Goal: Check status: Check status

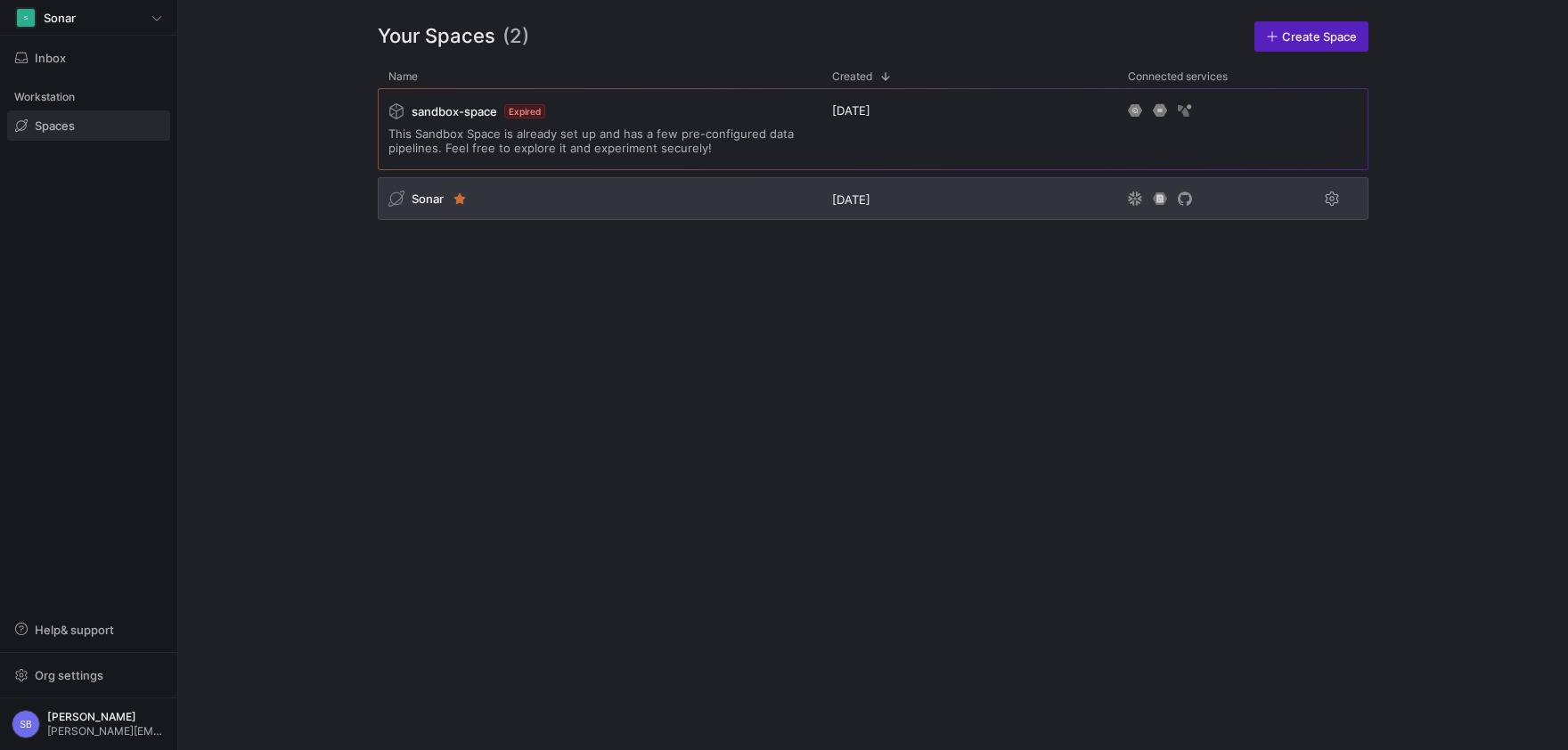
click at [425, 195] on span "Sonar" at bounding box center [428, 199] width 32 height 14
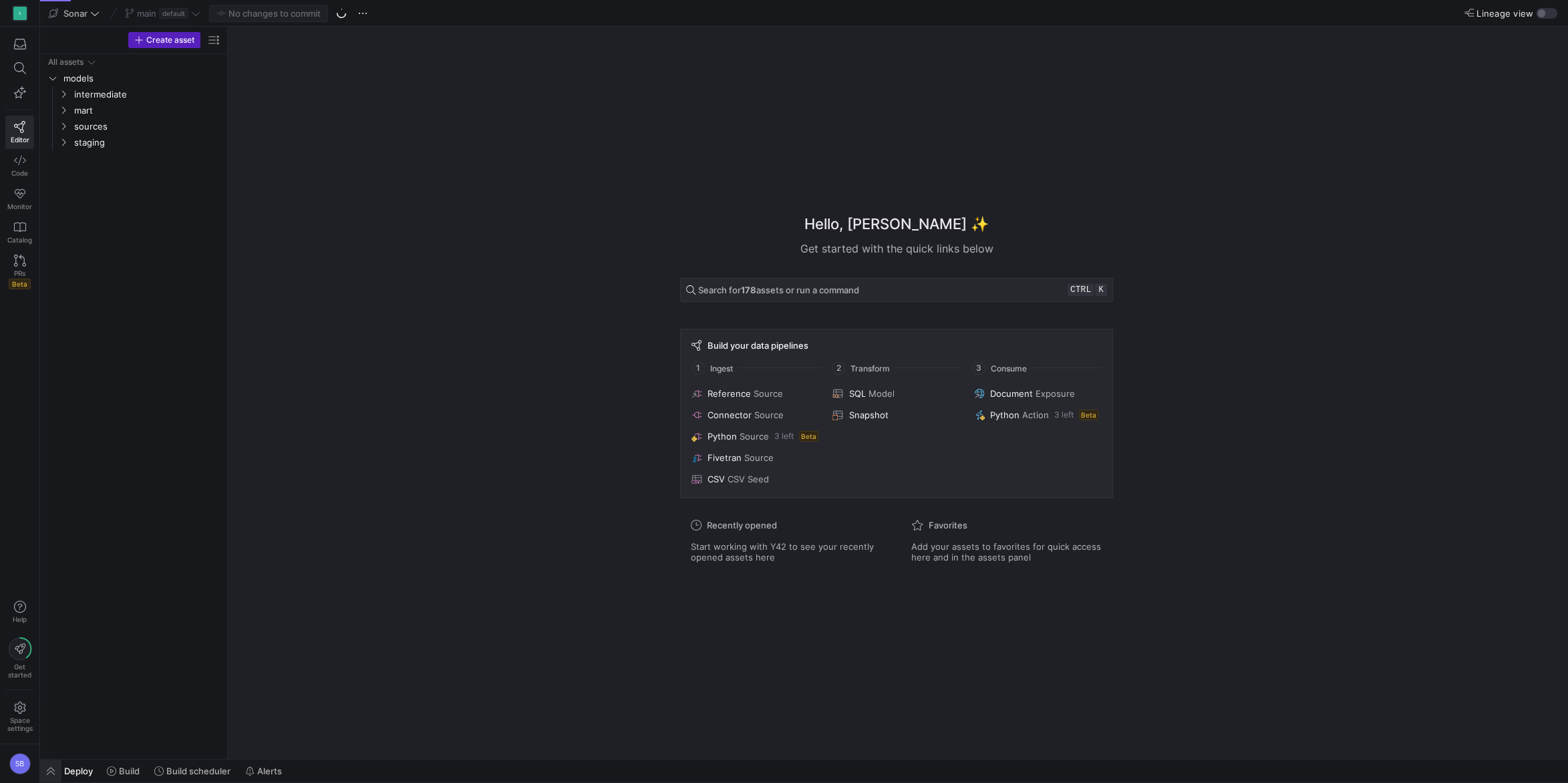
click at [57, 561] on span "button" at bounding box center [51, 771] width 21 height 23
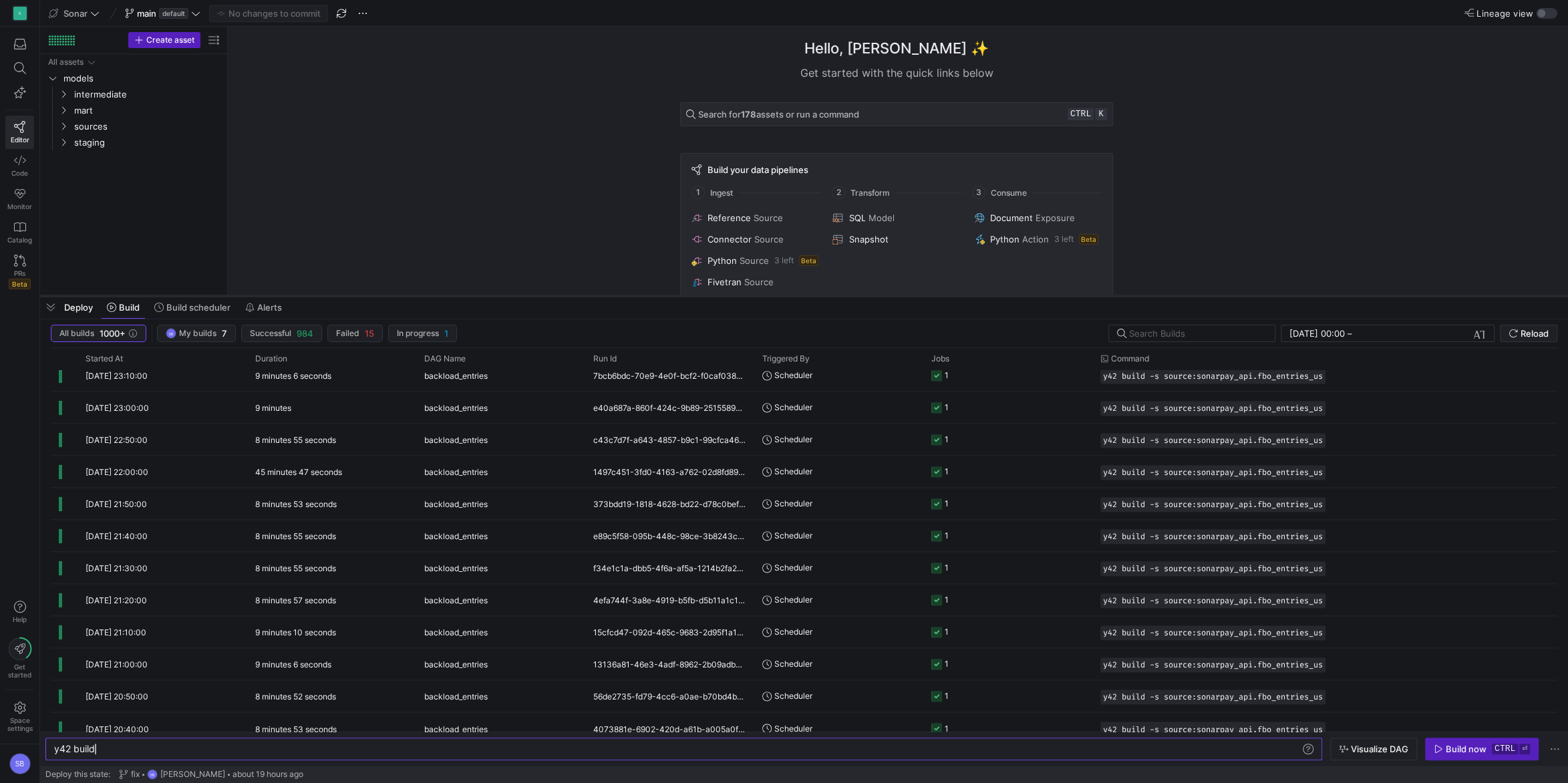
drag, startPoint x: 416, startPoint y: 541, endPoint x: 425, endPoint y: 298, distance: 243.2
click at [425, 298] on div at bounding box center [804, 296] width 1528 height 6
click at [187, 308] on span "Build scheduler" at bounding box center [198, 307] width 64 height 11
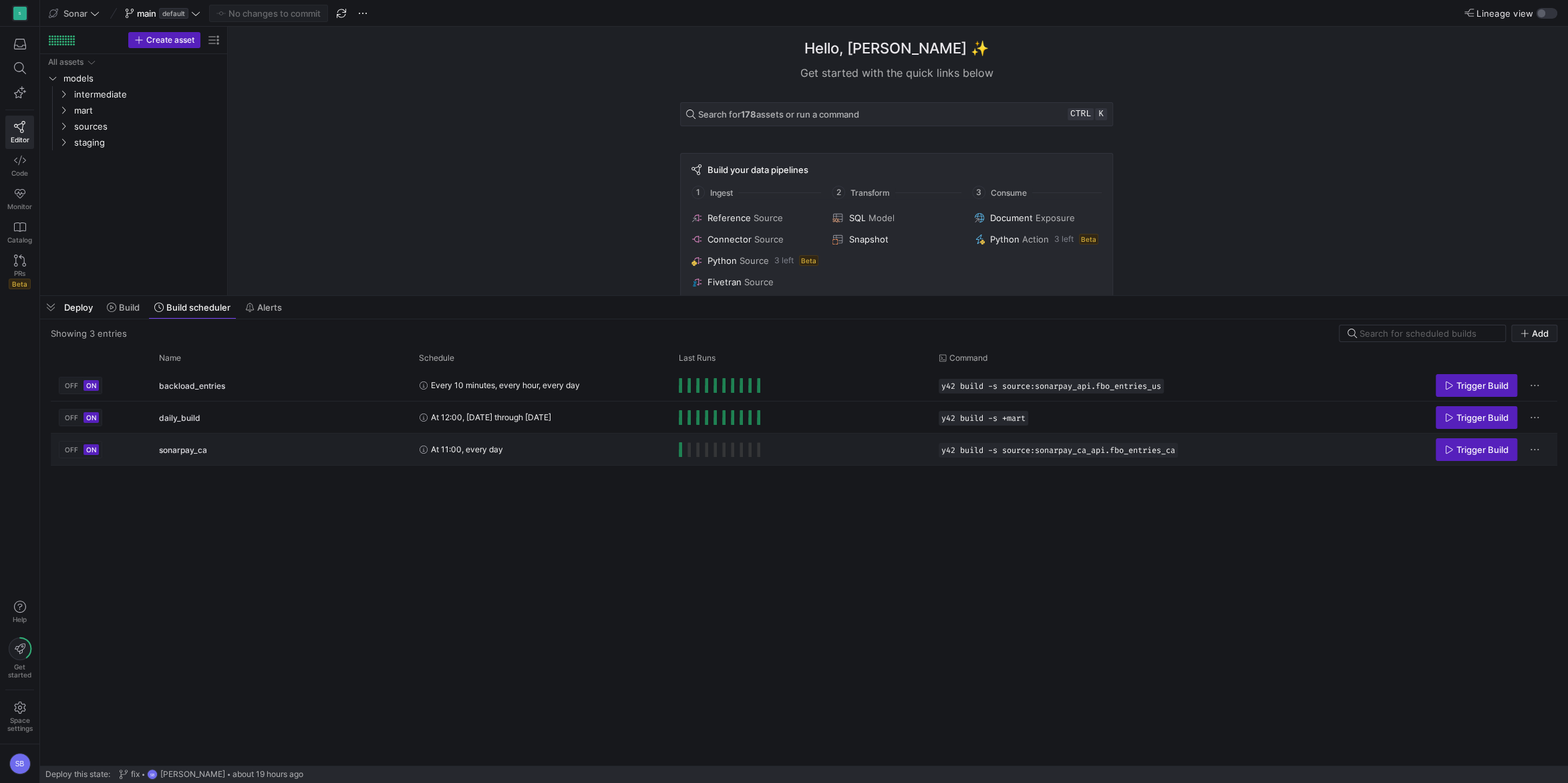
click at [503, 451] on div "At 11:00, every day" at bounding box center [541, 449] width 244 height 30
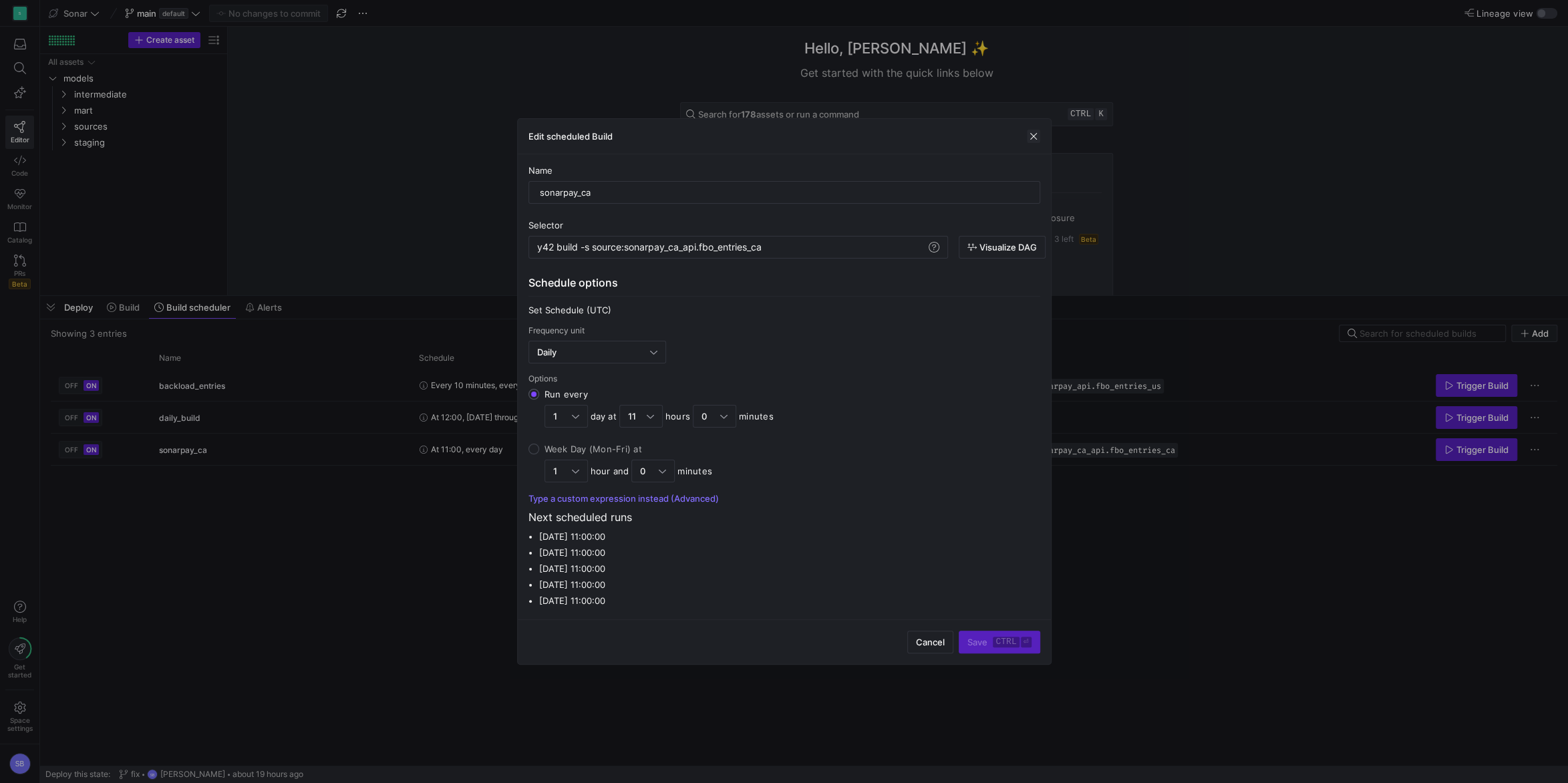
click at [1031, 135] on span "button" at bounding box center [1033, 136] width 14 height 14
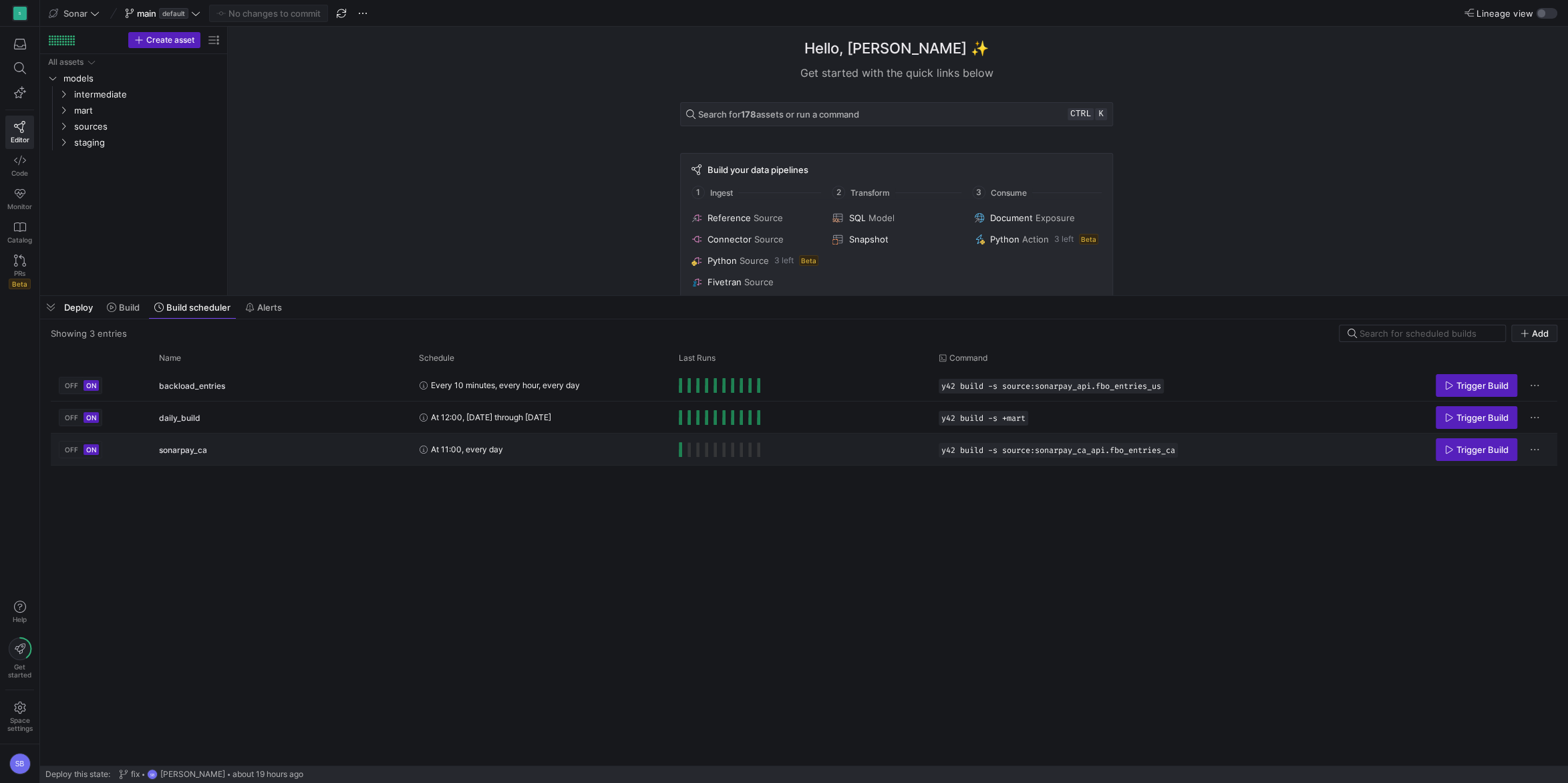
click at [679, 452] on div "Press SPACE to select this row." at bounding box center [800, 449] width 260 height 31
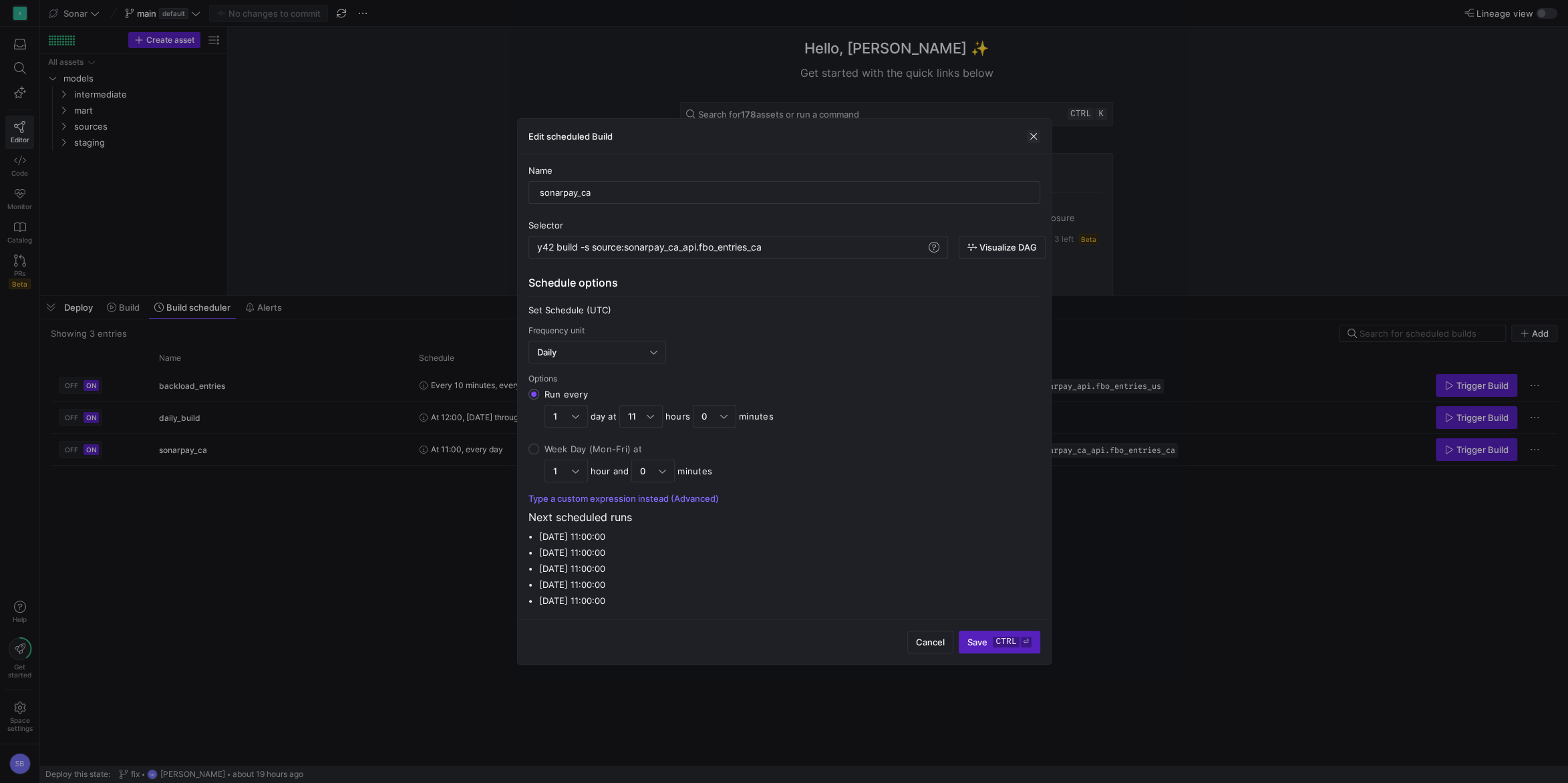
click at [1030, 135] on span "button" at bounding box center [1033, 136] width 14 height 14
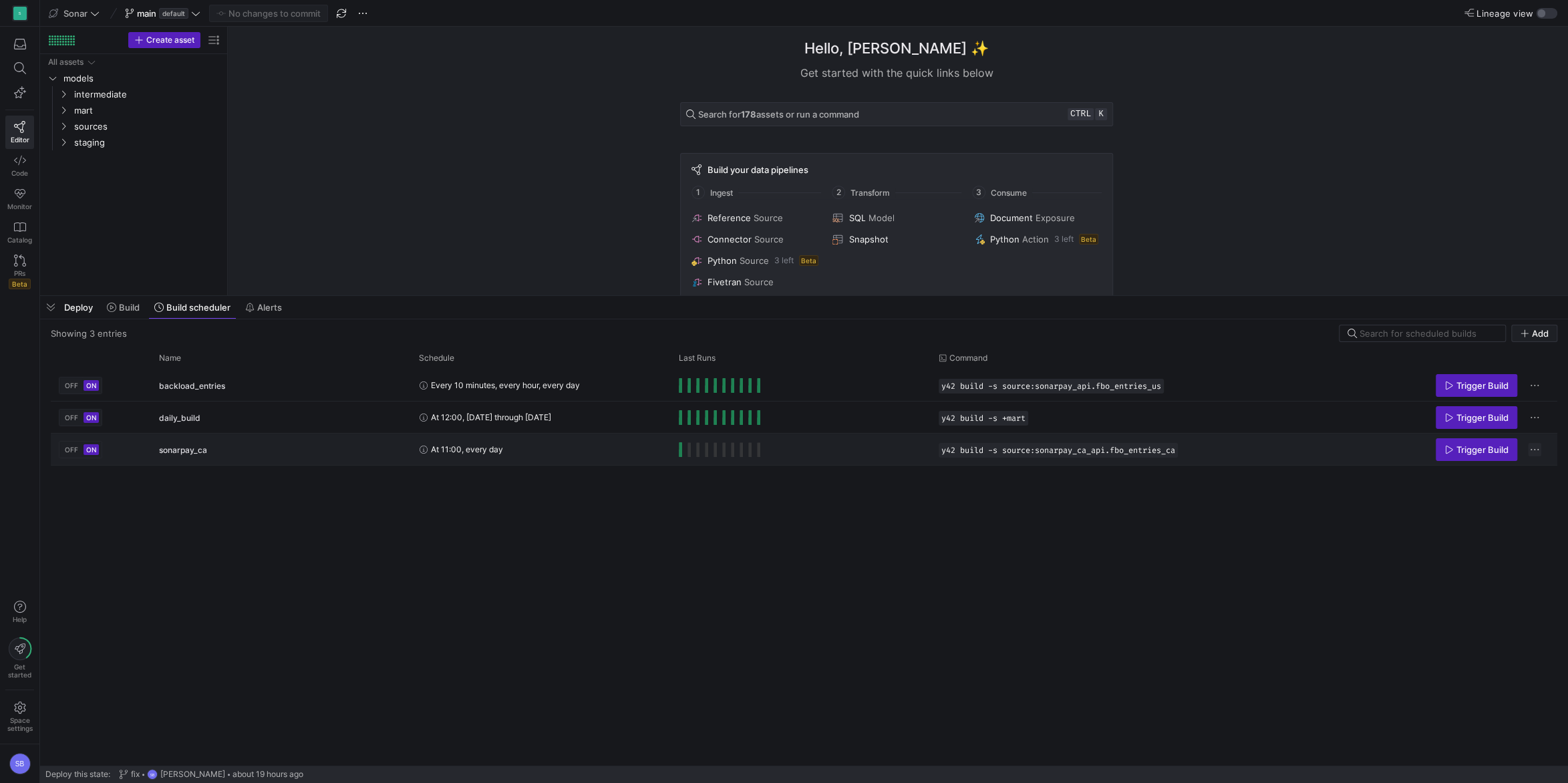
click at [1175, 446] on span "Press SPACE to select this row." at bounding box center [1535, 450] width 14 height 14
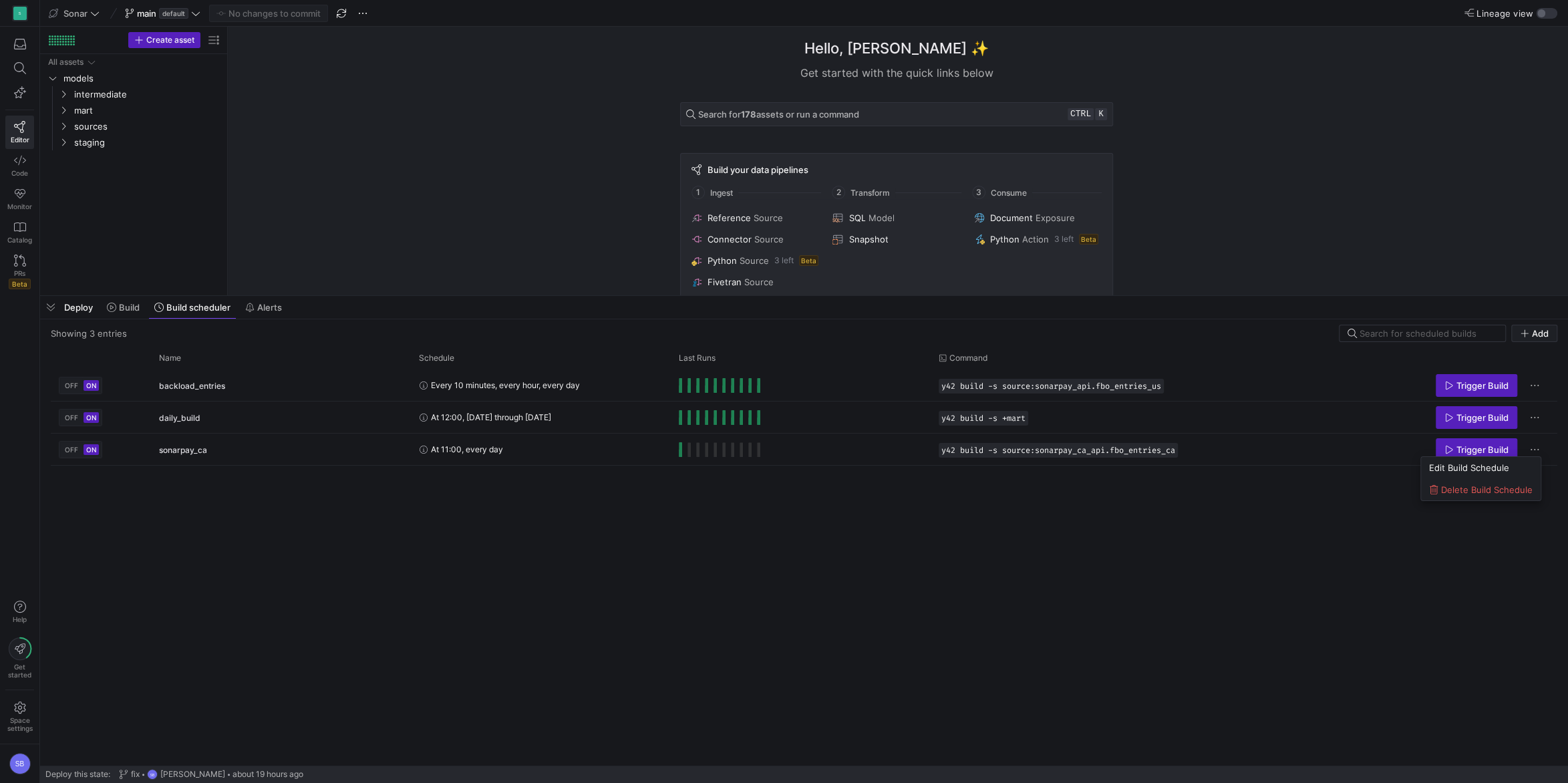
click at [940, 548] on div at bounding box center [784, 391] width 1568 height 783
click at [113, 316] on span at bounding box center [123, 307] width 43 height 21
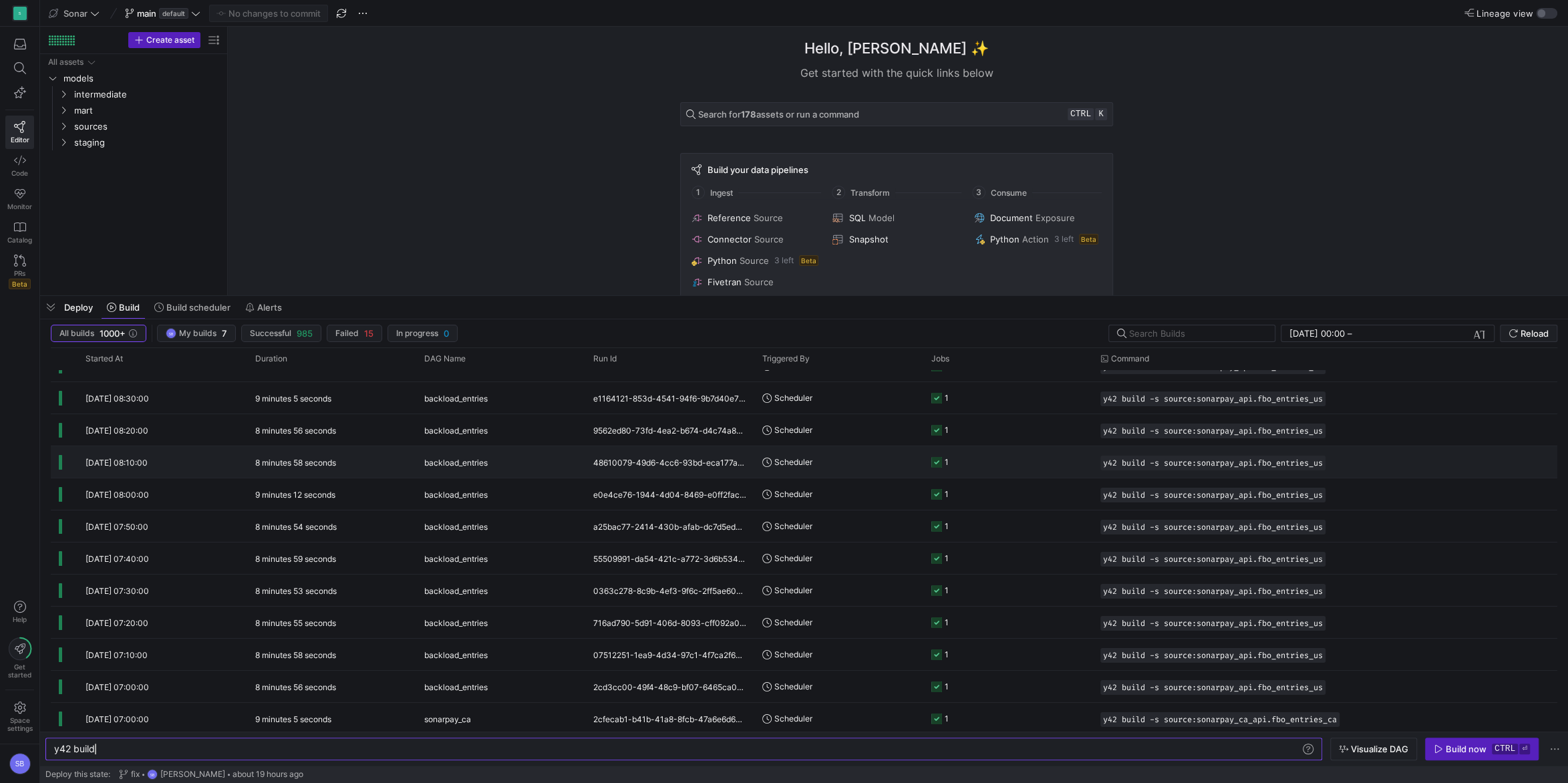
scroll to position [188, 0]
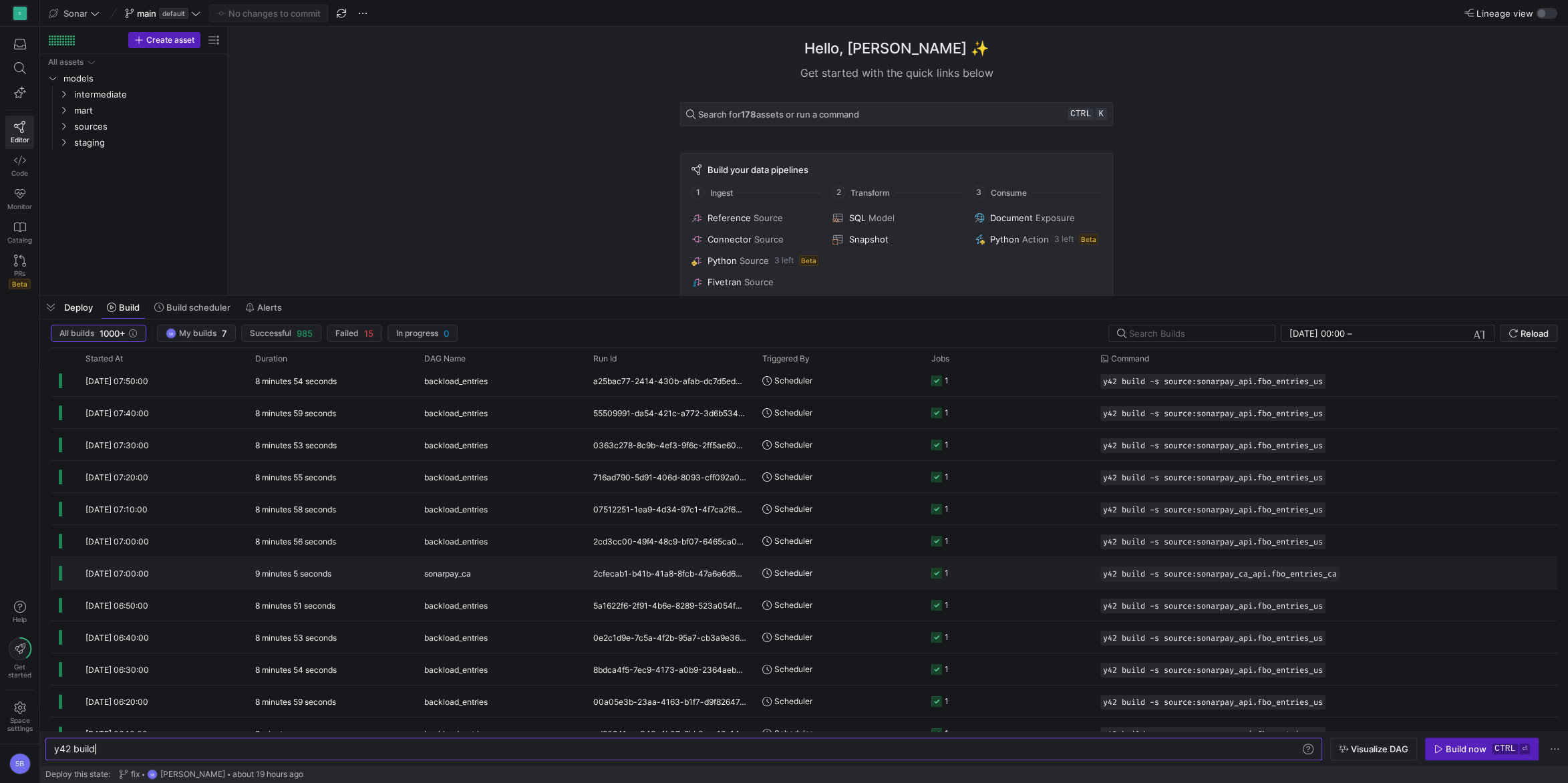
click at [401, 561] on div "9 minutes 5 seconds" at bounding box center [331, 573] width 169 height 31
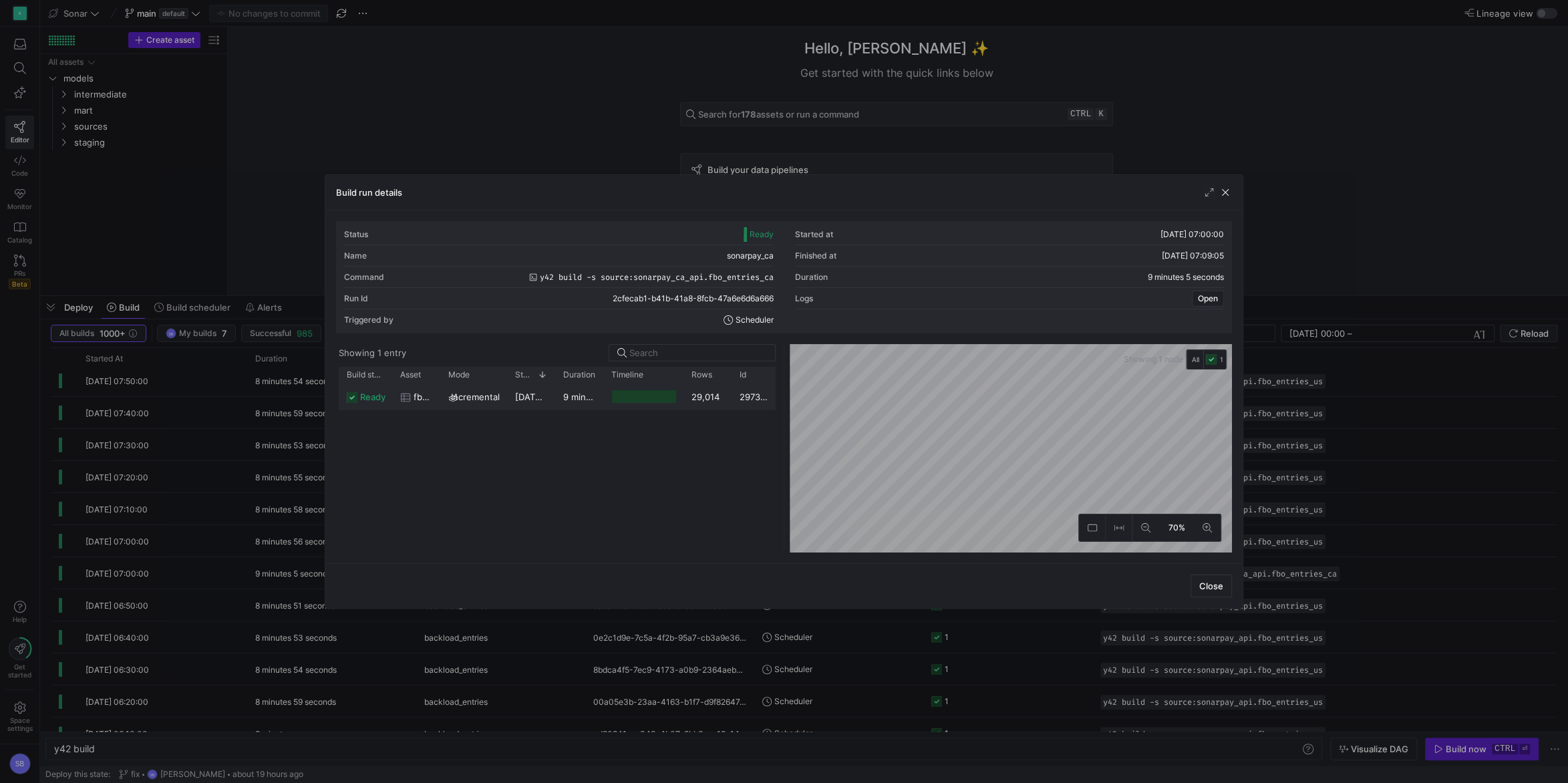
click at [545, 399] on span "[DATE] 07:00:04" at bounding box center [550, 396] width 68 height 11
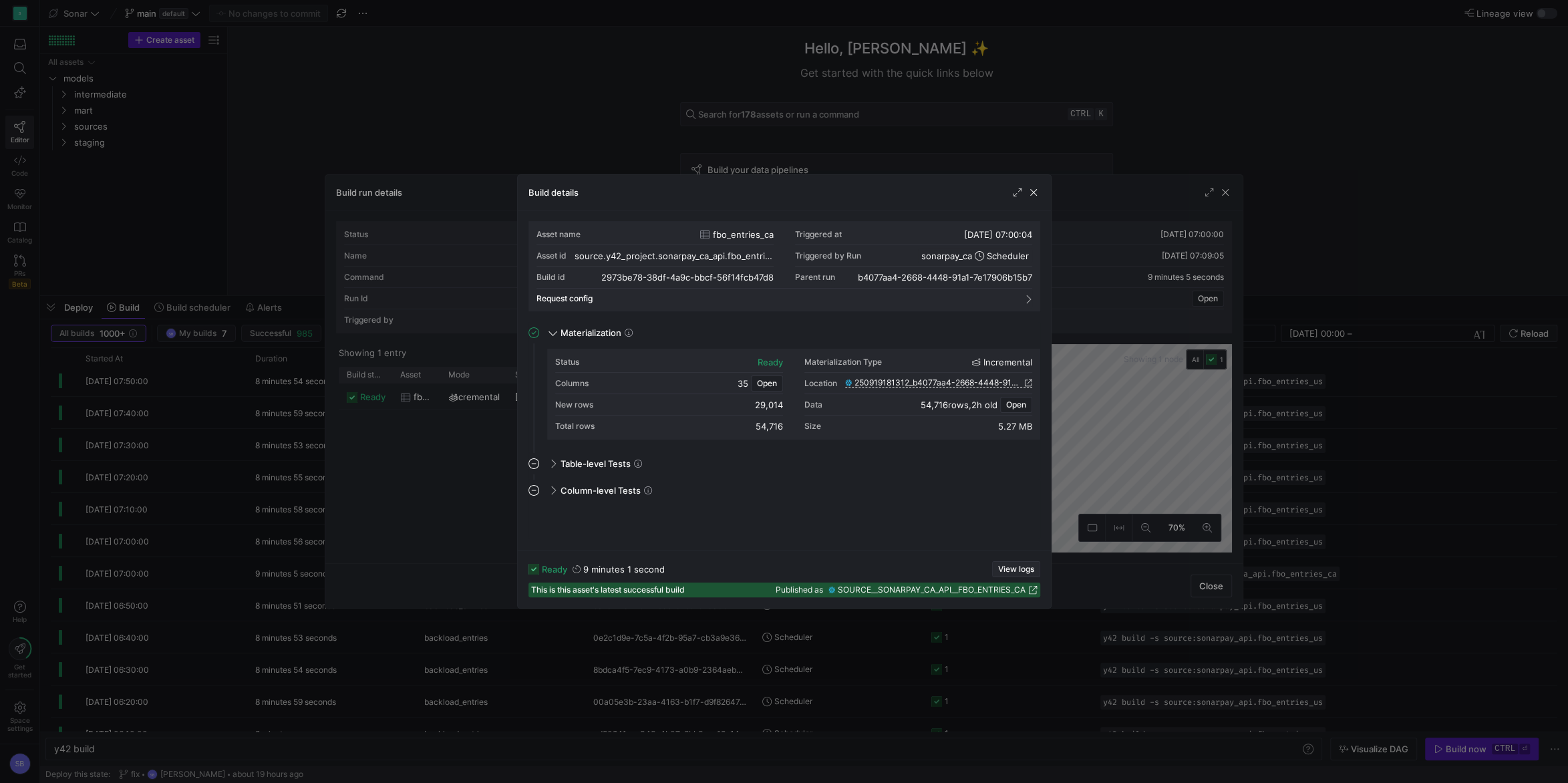
click at [1021, 561] on span "View logs" at bounding box center [1016, 569] width 36 height 9
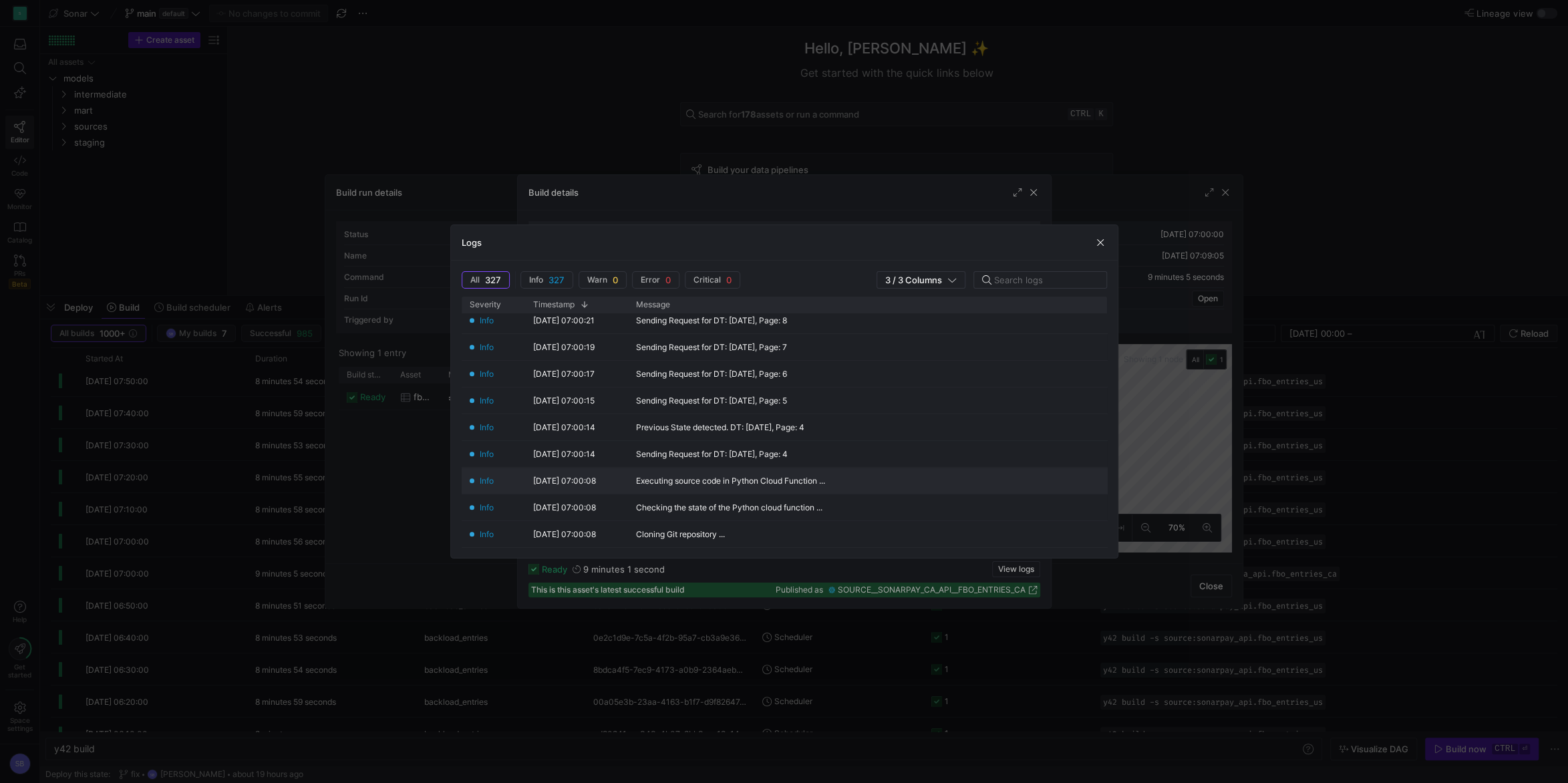
scroll to position [8277, 0]
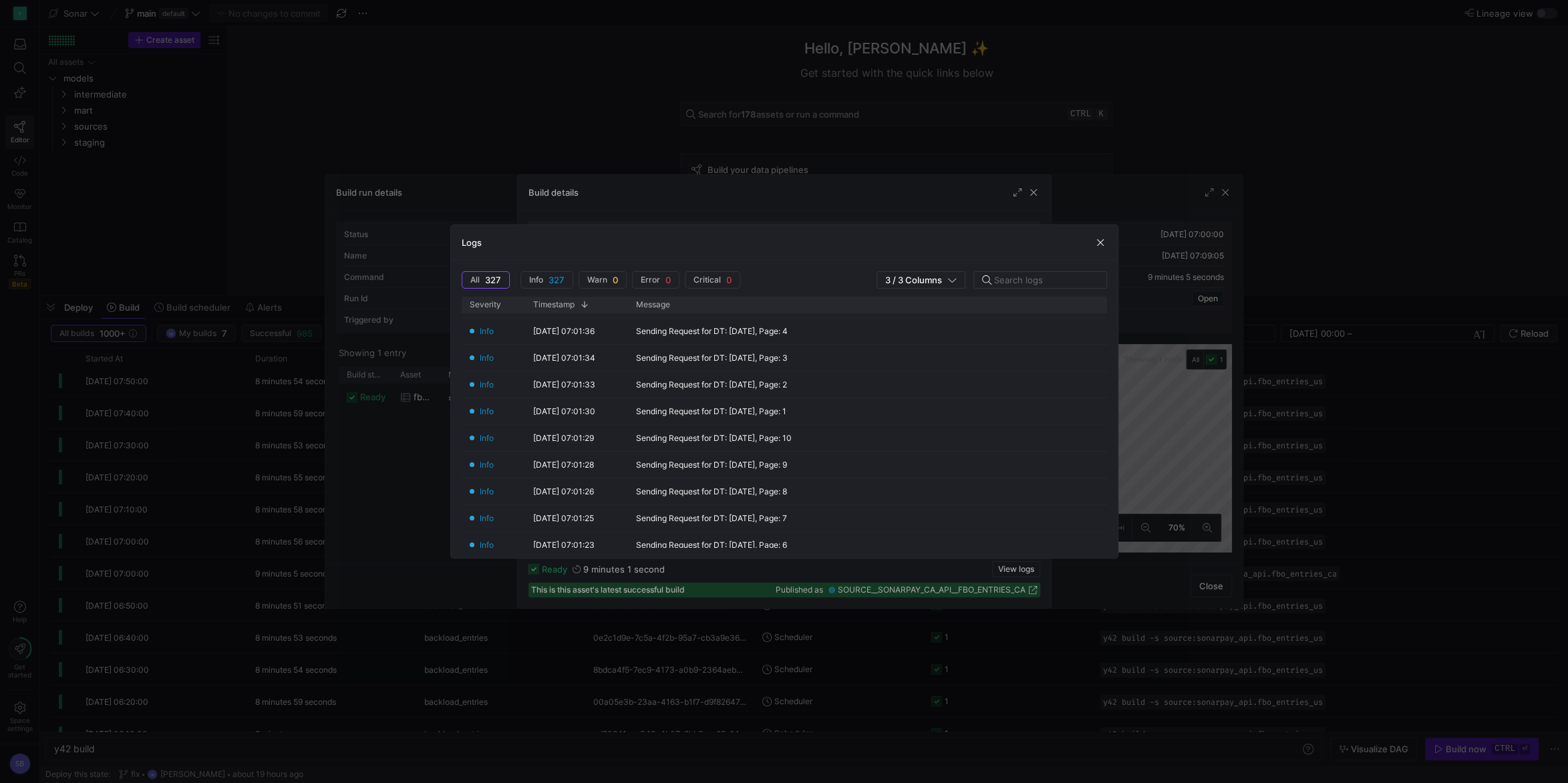
drag, startPoint x: 1107, startPoint y: 511, endPoint x: 1105, endPoint y: 353, distance: 158.0
click at [1105, 353] on div "All 327 Info 327 Warn 0 Error 0 Critical 0 3 / 3 Columns Drag here to set row g…" at bounding box center [785, 409] width 667 height 297
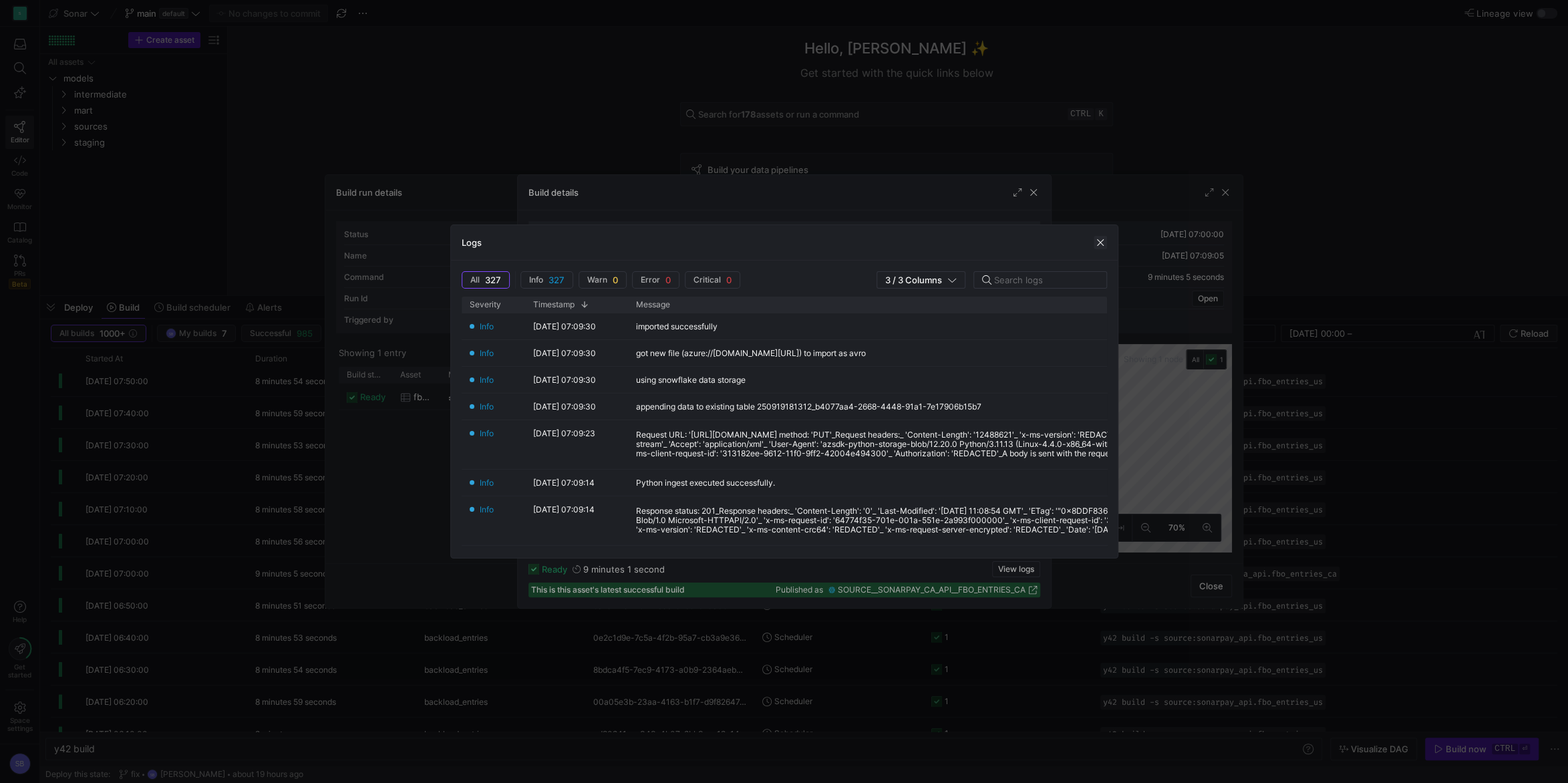
click at [1105, 239] on span "button" at bounding box center [1100, 242] width 14 height 14
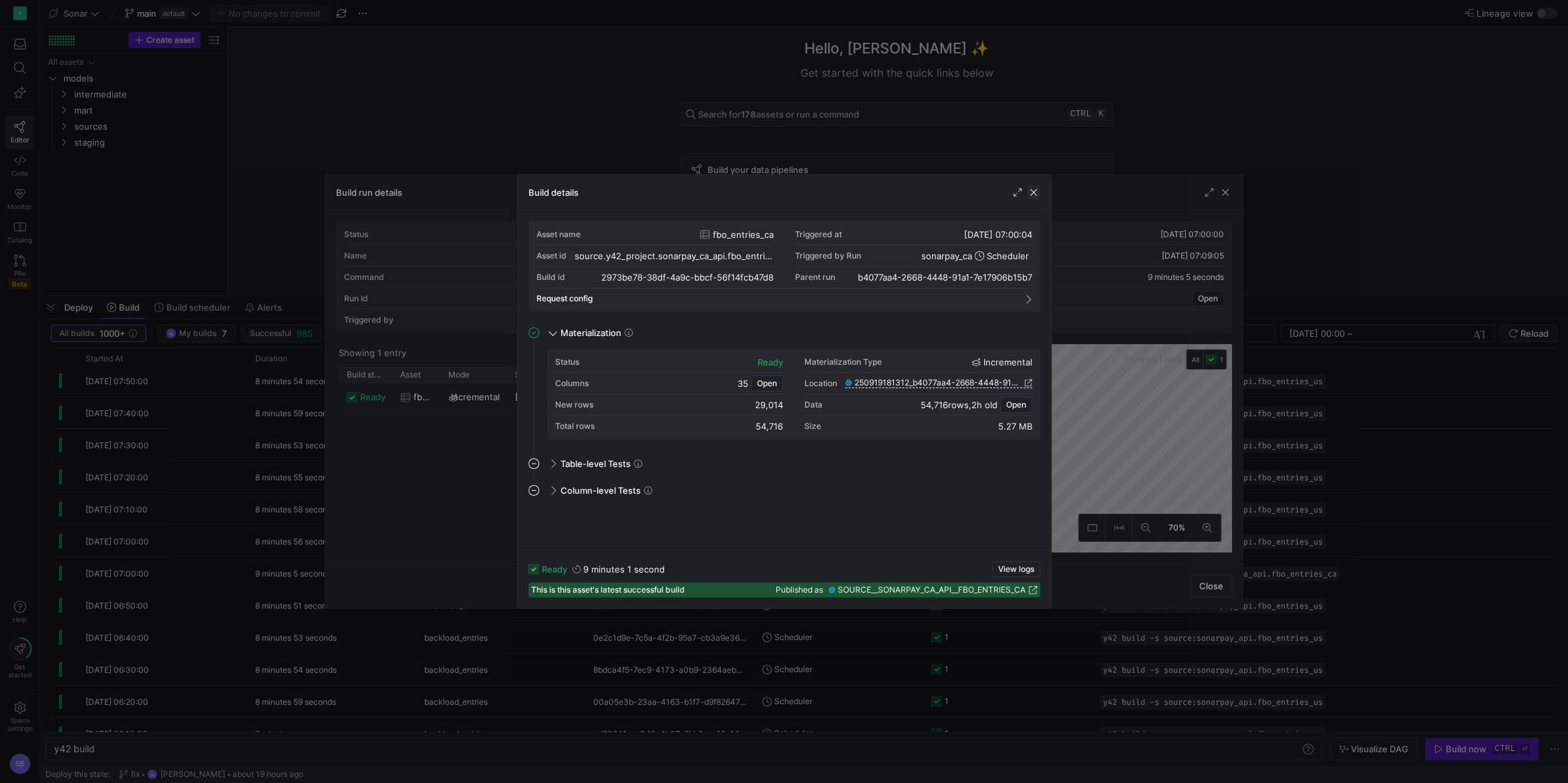
click at [1038, 188] on span "button" at bounding box center [1033, 192] width 14 height 14
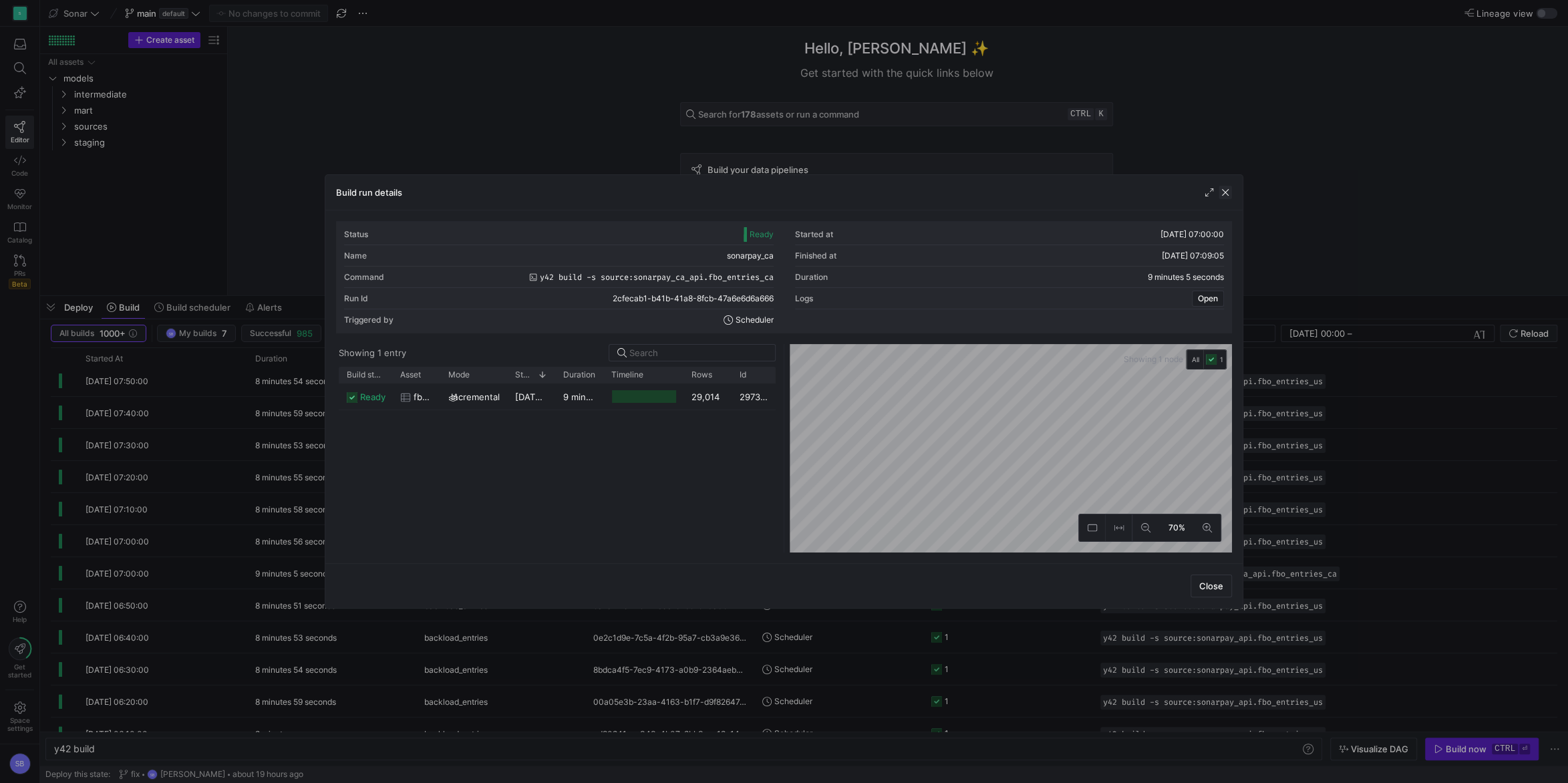
click at [1175, 195] on span "button" at bounding box center [1225, 192] width 14 height 14
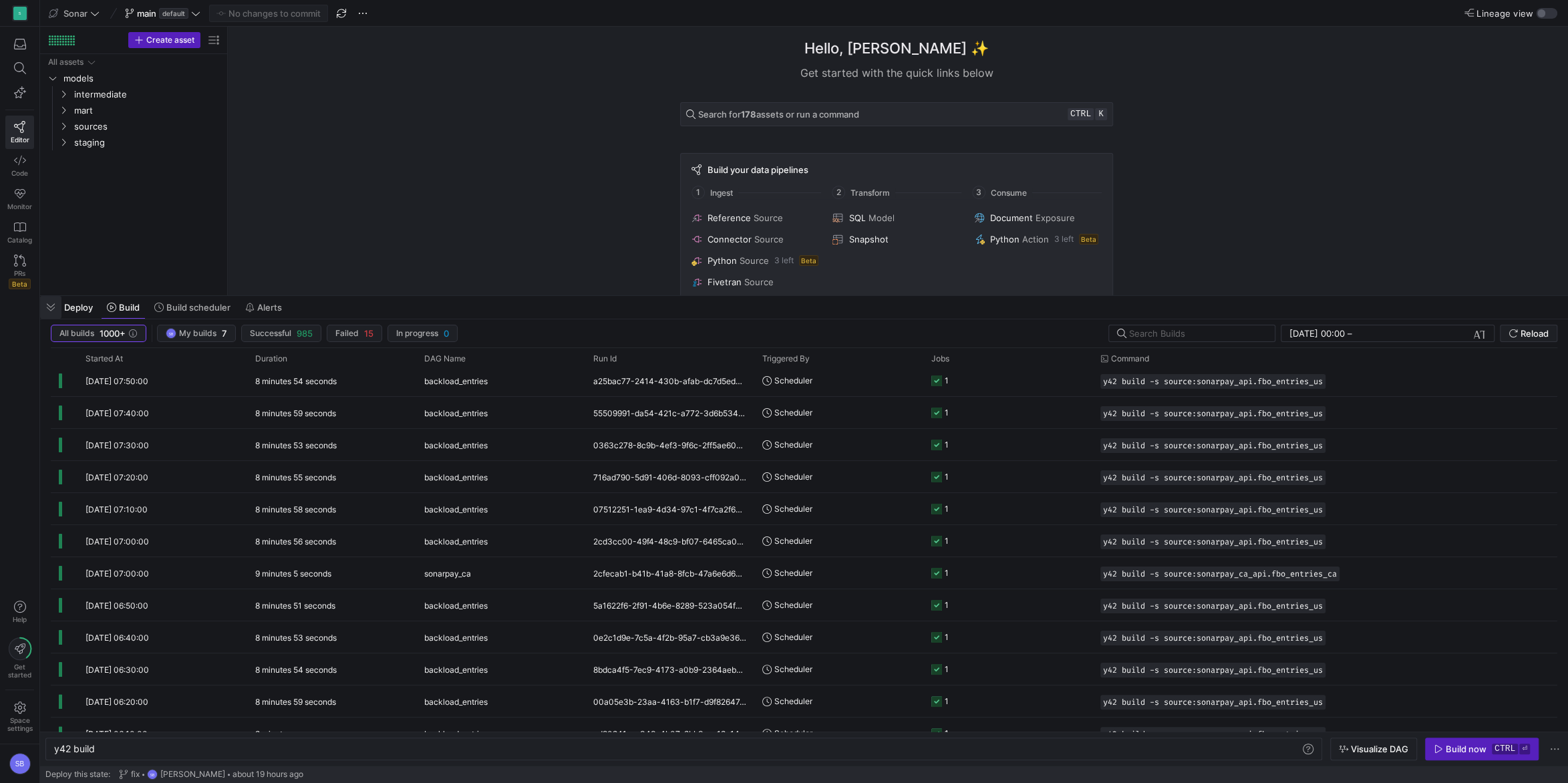
click at [58, 306] on span "button" at bounding box center [51, 307] width 21 height 23
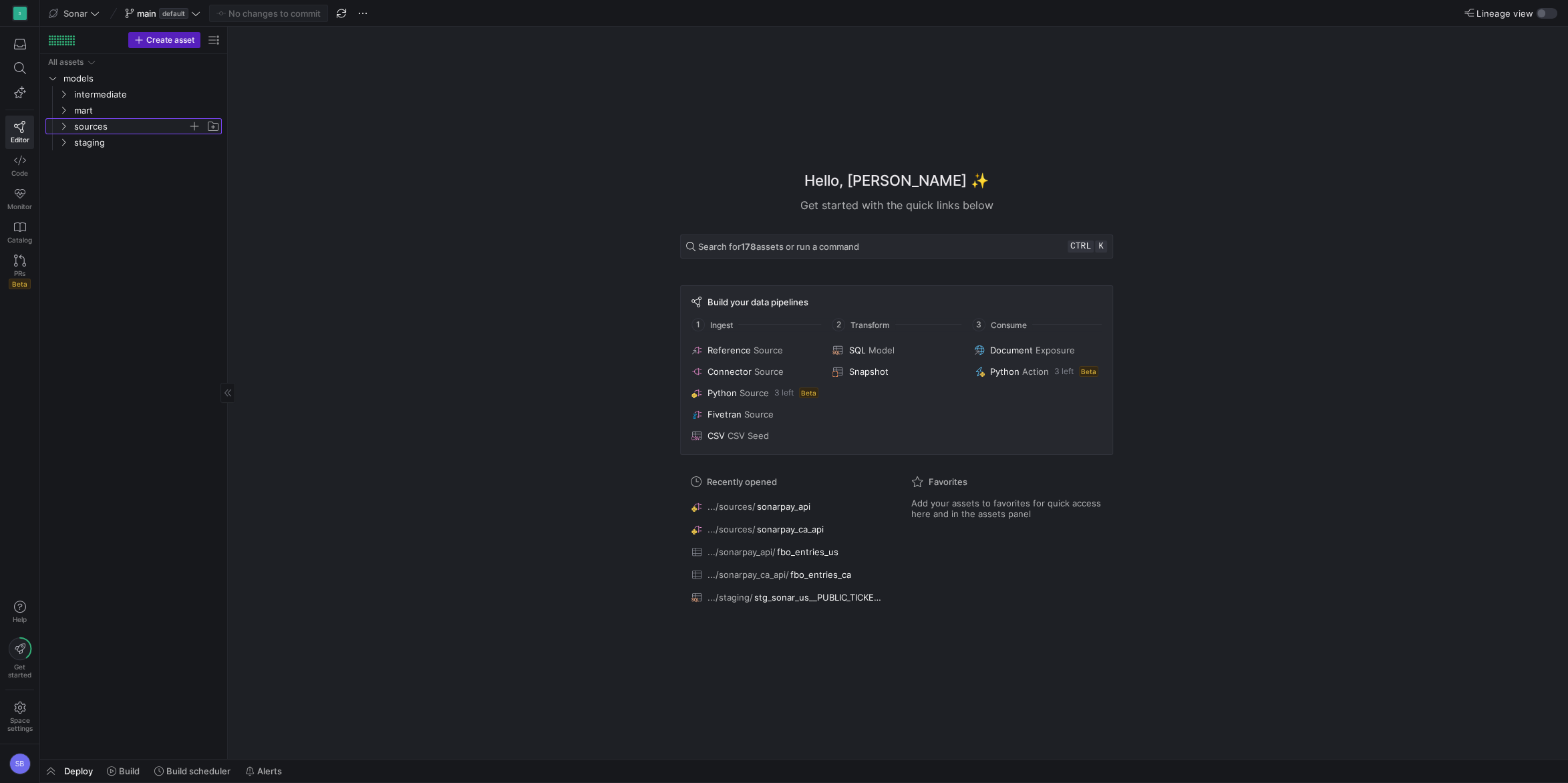
click at [63, 127] on icon "Press SPACE to select this row." at bounding box center [63, 126] width 9 height 8
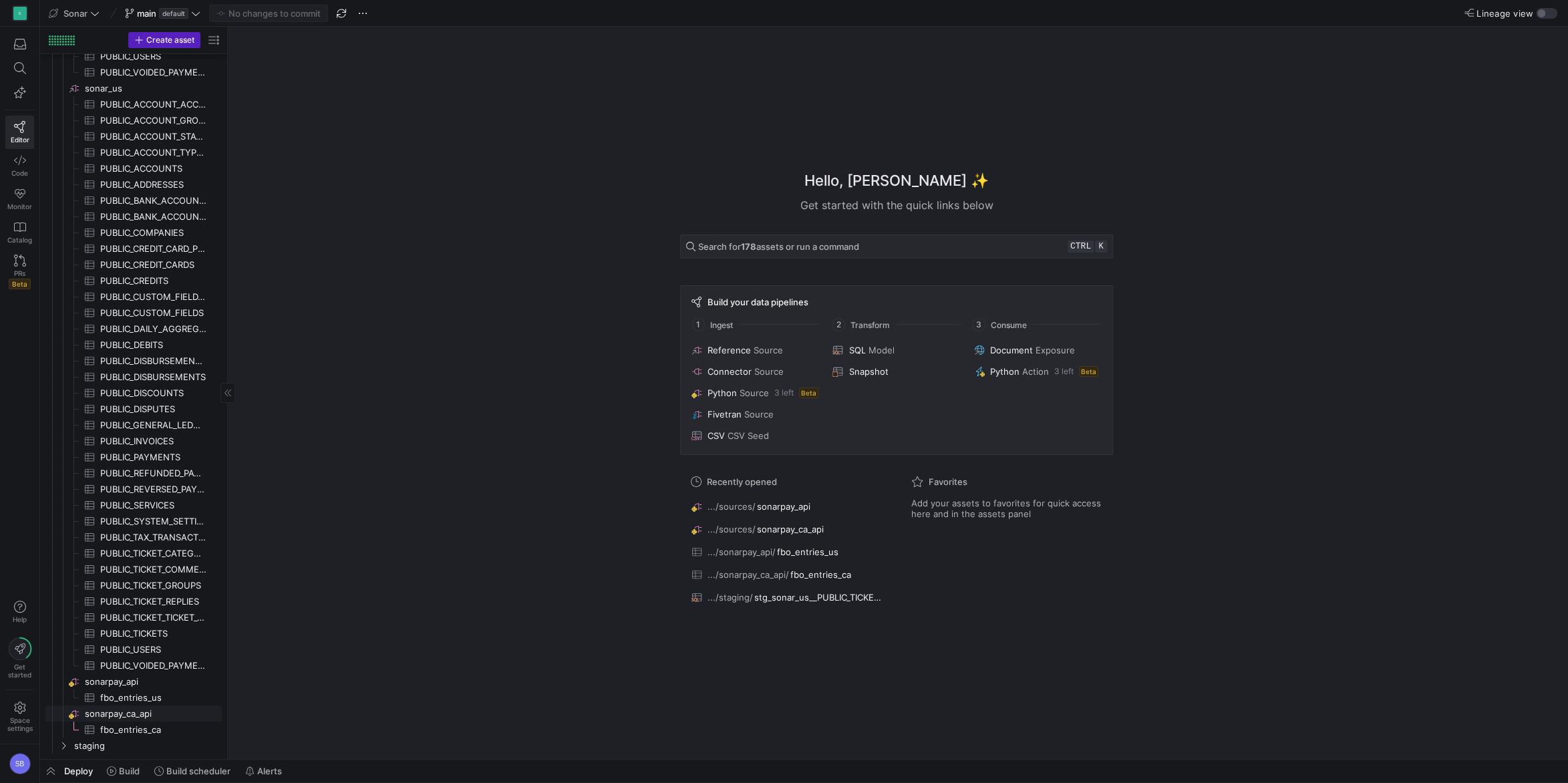
click at [117, 561] on span "sonarpay_ca_api​​​​​​​​" at bounding box center [152, 714] width 135 height 16
